Goal: Find specific page/section: Find specific page/section

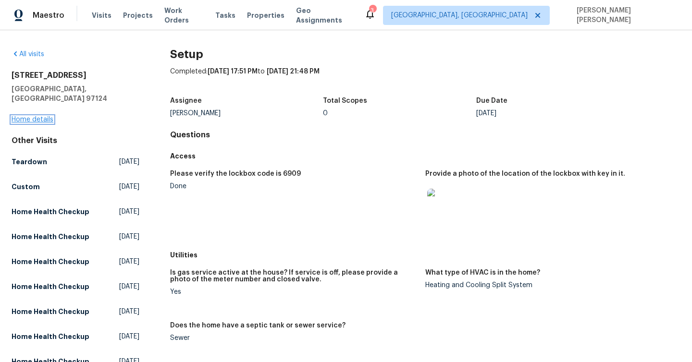
click at [33, 116] on link "Home details" at bounding box center [33, 119] width 42 height 7
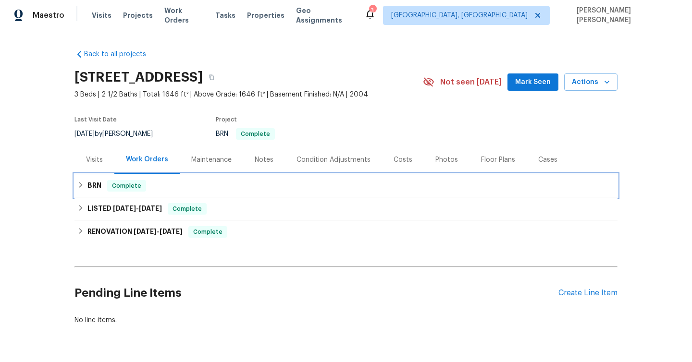
click at [80, 184] on icon at bounding box center [80, 185] width 7 height 7
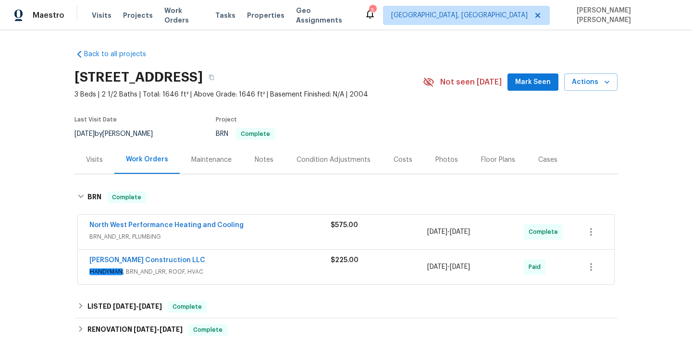
click at [198, 158] on div "Maintenance" at bounding box center [211, 160] width 40 height 10
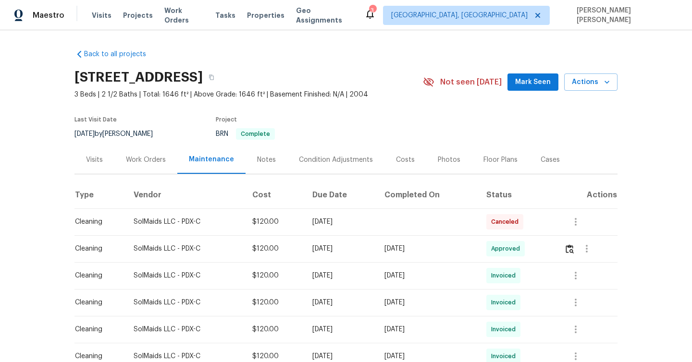
click at [103, 159] on div "Visits" at bounding box center [94, 160] width 40 height 28
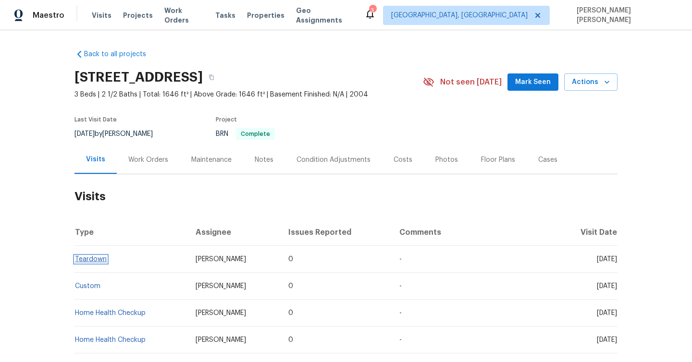
click at [85, 259] on link "Teardown" at bounding box center [91, 259] width 32 height 7
